Goal: Information Seeking & Learning: Understand process/instructions

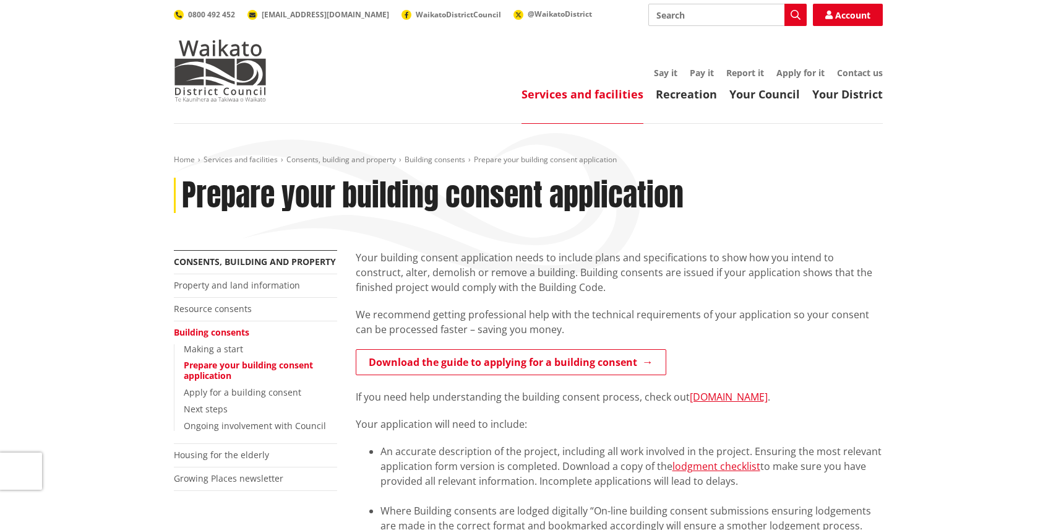
click at [731, 12] on input "Search" at bounding box center [727, 15] width 158 height 22
type input "ccc application"
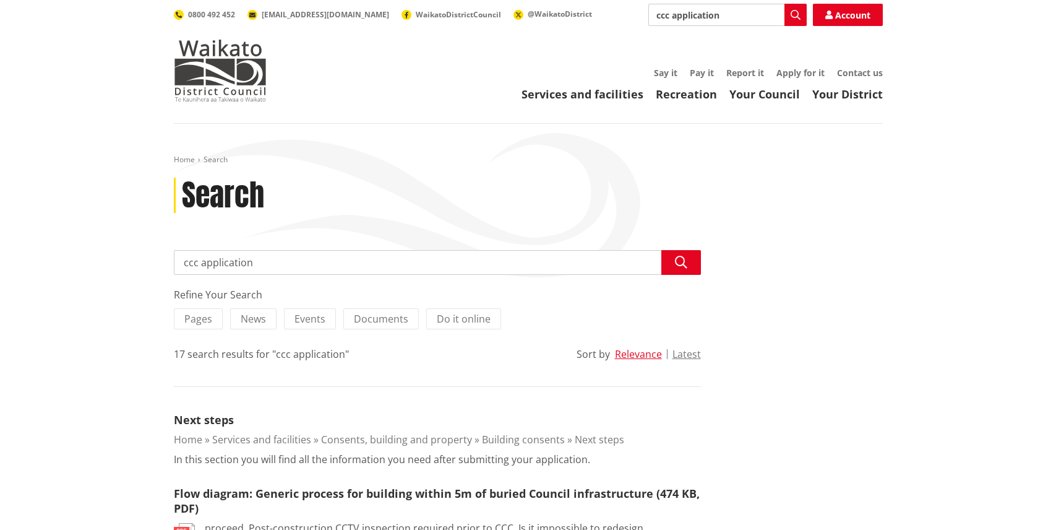
click at [731, 16] on input "ccc application" at bounding box center [727, 15] width 158 height 22
type input "how do I apply for a code compliance certificate"
